Goal: Browse casually

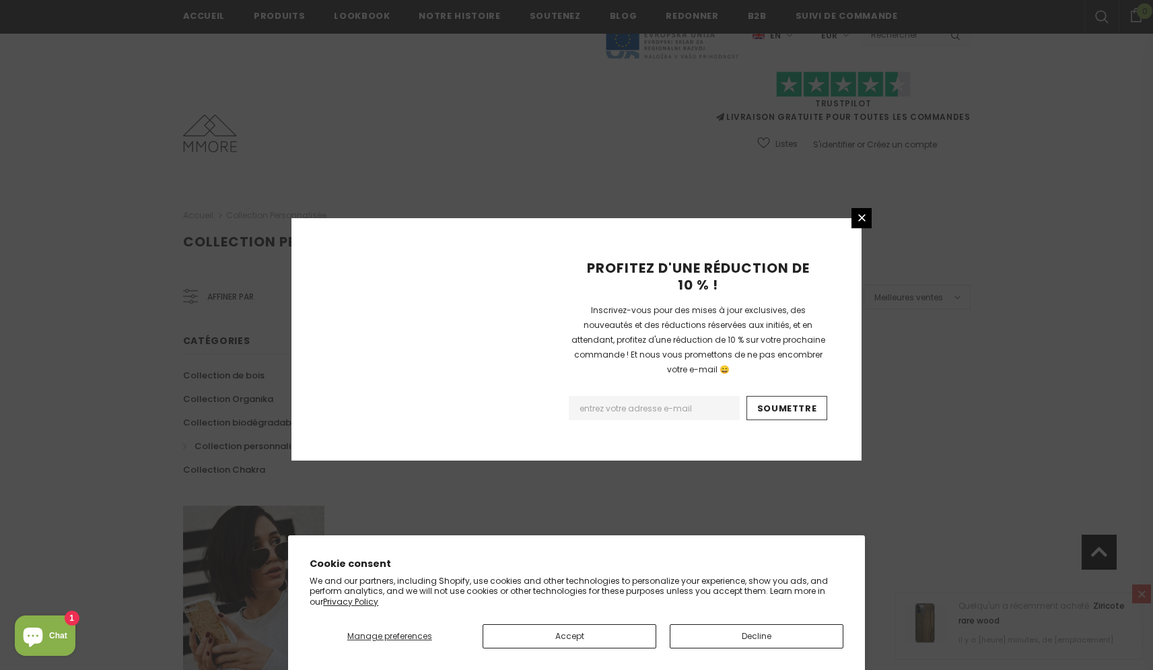
scroll to position [743, 0]
